Goal: Task Accomplishment & Management: Manage account settings

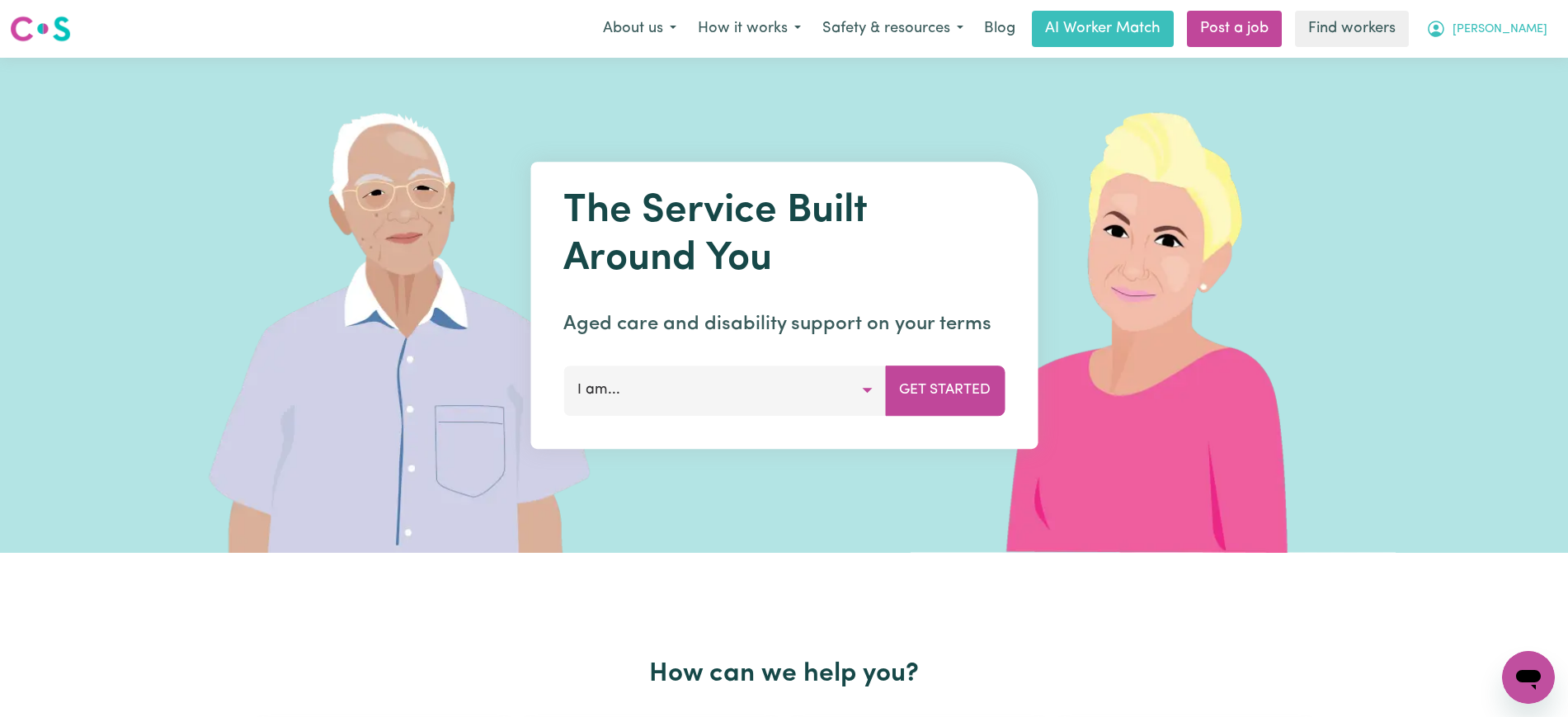
click at [1491, 45] on button "[PERSON_NAME]" at bounding box center [1486, 29] width 142 height 35
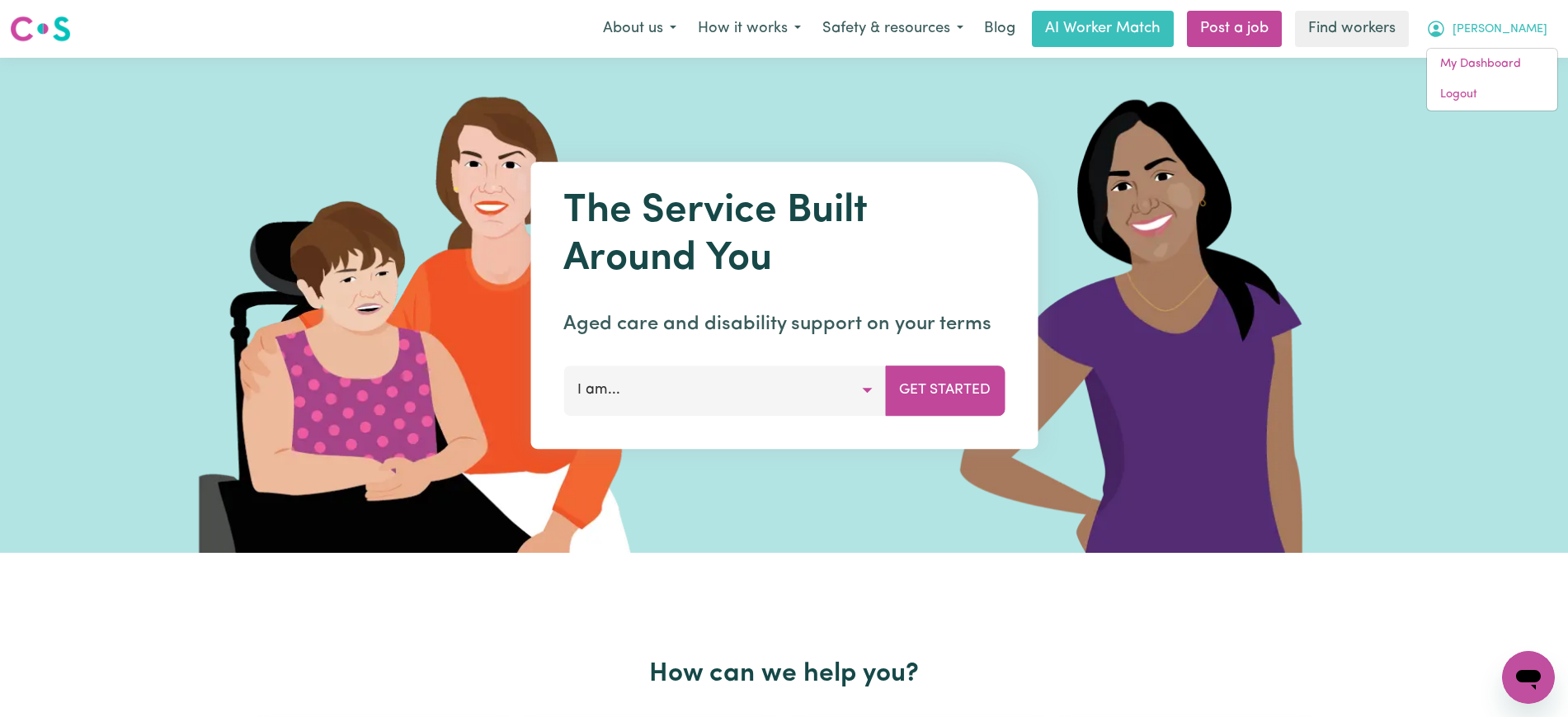
click at [1491, 110] on div "My Dashboard Logout" at bounding box center [1491, 79] width 132 height 63
click at [1492, 101] on link "Logout" at bounding box center [1492, 95] width 131 height 31
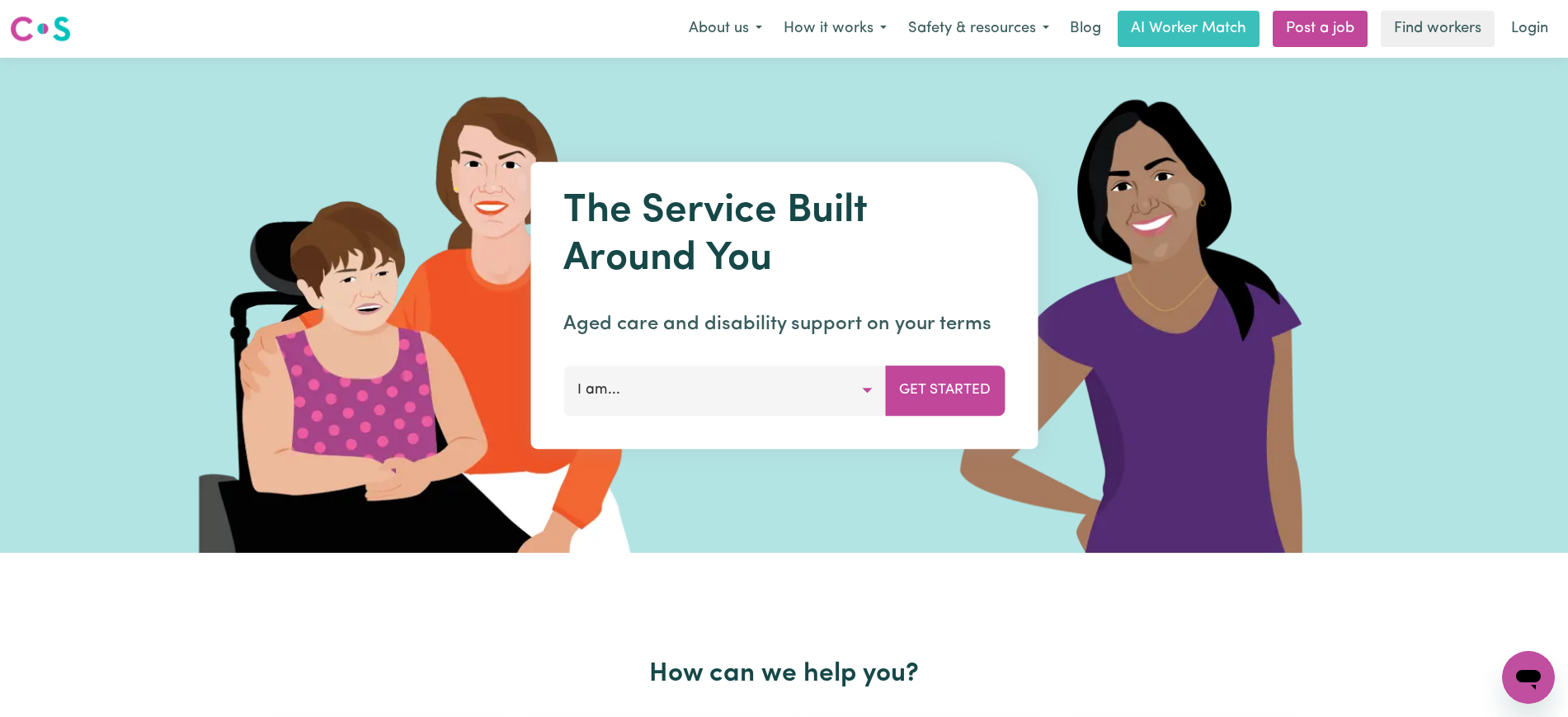
click at [2, 77] on div "The Service Built Around You Aged care and disability support on your terms I a…" at bounding box center [784, 304] width 1568 height 495
click at [1526, 32] on link "Login" at bounding box center [1529, 28] width 57 height 36
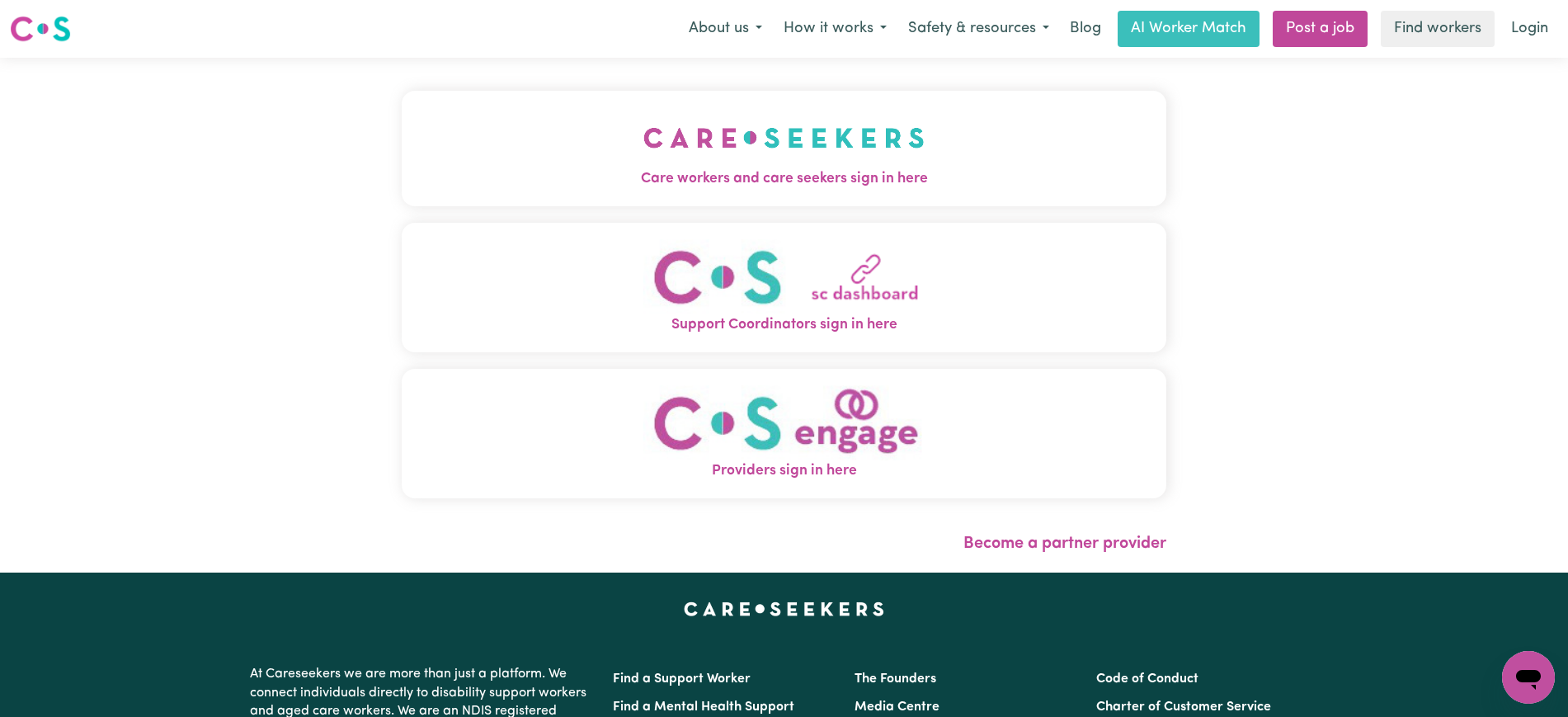
click at [730, 142] on img "Care workers and care seekers sign in here" at bounding box center [784, 138] width 281 height 61
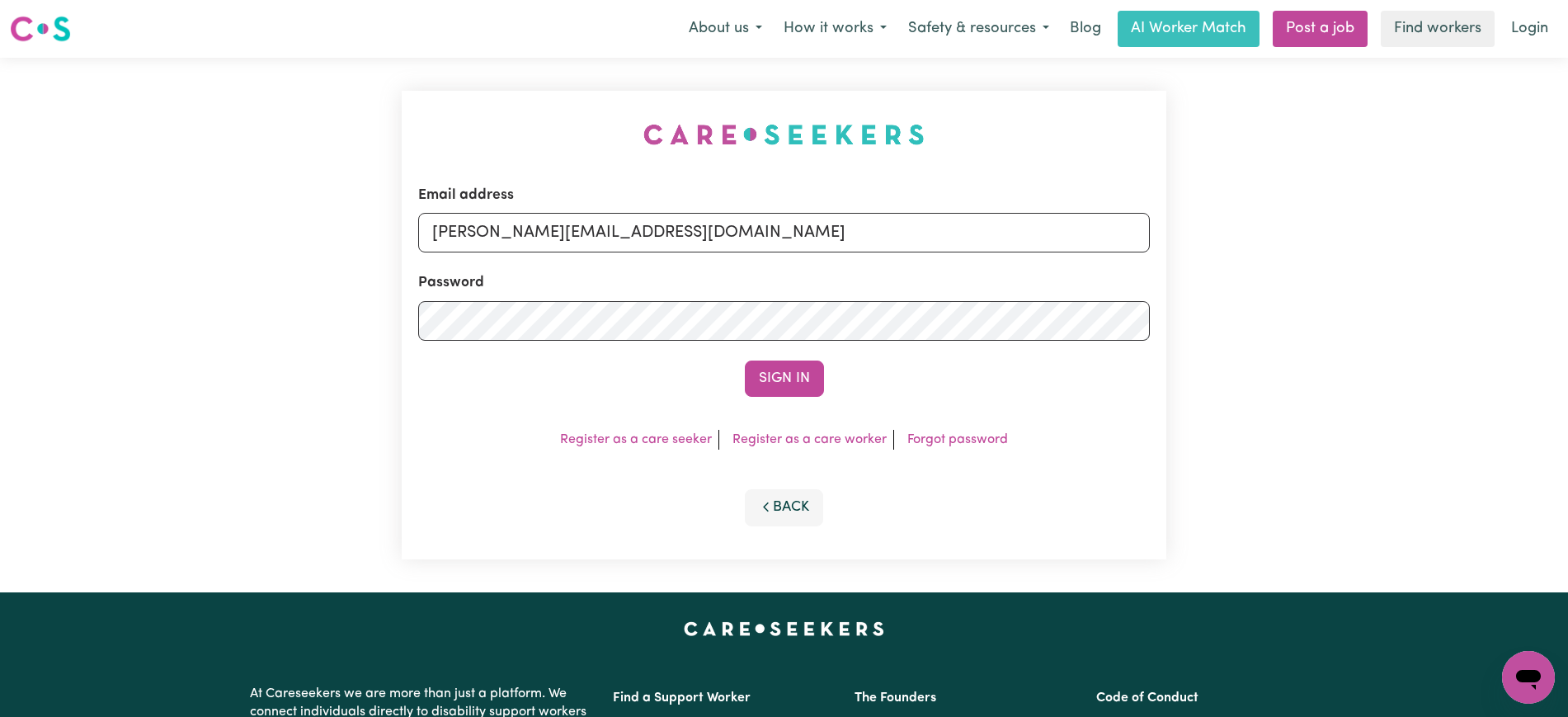
drag, startPoint x: 358, startPoint y: 55, endPoint x: 595, endPoint y: 169, distance: 263.0
click at [362, 54] on nav "Menu About us How it works Safety & resources Blog AI Worker Match Post a job F…" at bounding box center [784, 28] width 1568 height 58
drag, startPoint x: 752, startPoint y: 227, endPoint x: 1099, endPoint y: 237, distance: 347.1
click at [757, 227] on input "[PERSON_NAME][EMAIL_ADDRESS][DOMAIN_NAME]" at bounding box center [784, 232] width 731 height 40
drag, startPoint x: 529, startPoint y: 235, endPoint x: 1368, endPoint y: 234, distance: 839.0
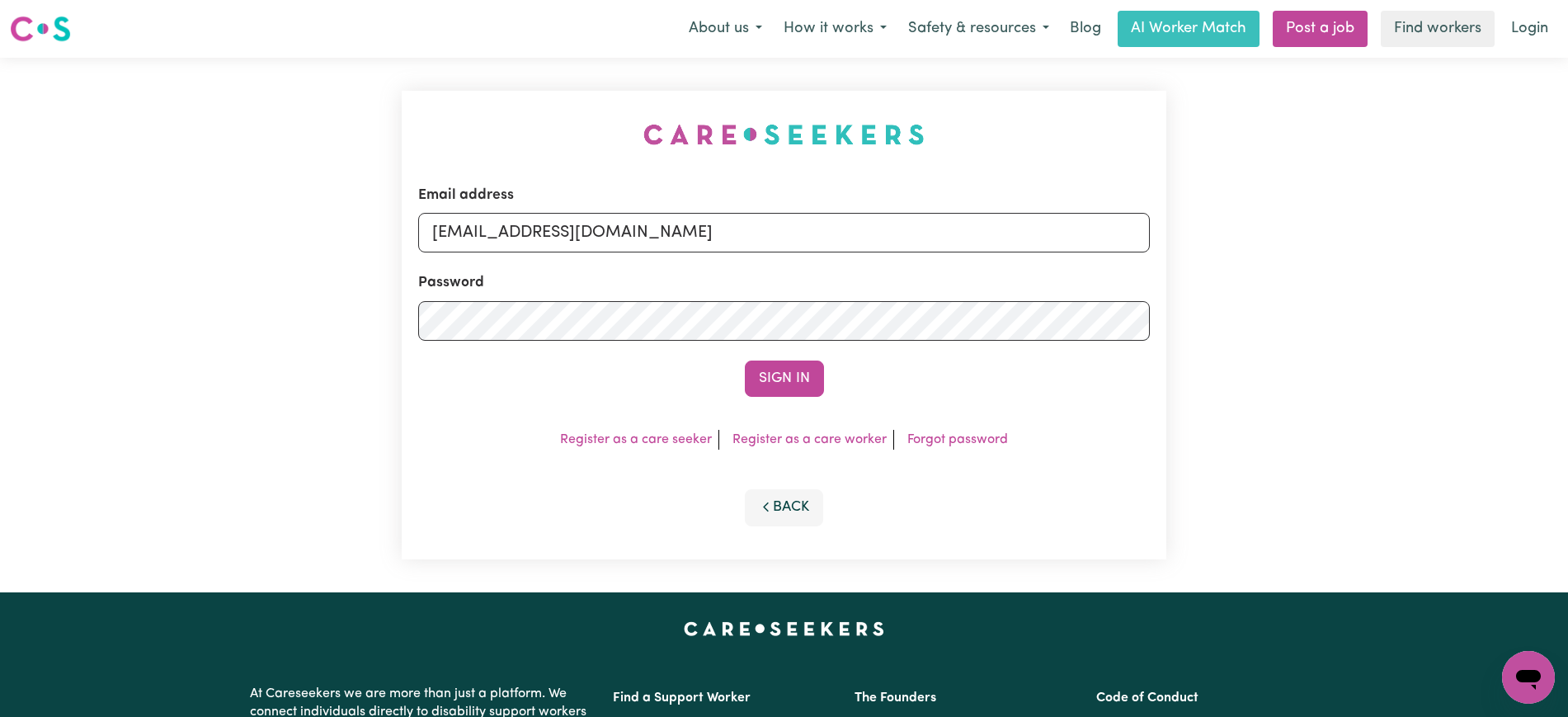
click at [1368, 234] on div "Email address [EMAIL_ADDRESS][DOMAIN_NAME] Password Sign In Register as a care …" at bounding box center [784, 325] width 1568 height 535
type input "superuser~[EMAIL_ADDRESS][DOMAIN_NAME]"
click at [745, 361] on button "Sign In" at bounding box center [784, 378] width 79 height 36
